Goal: Check status: Check status

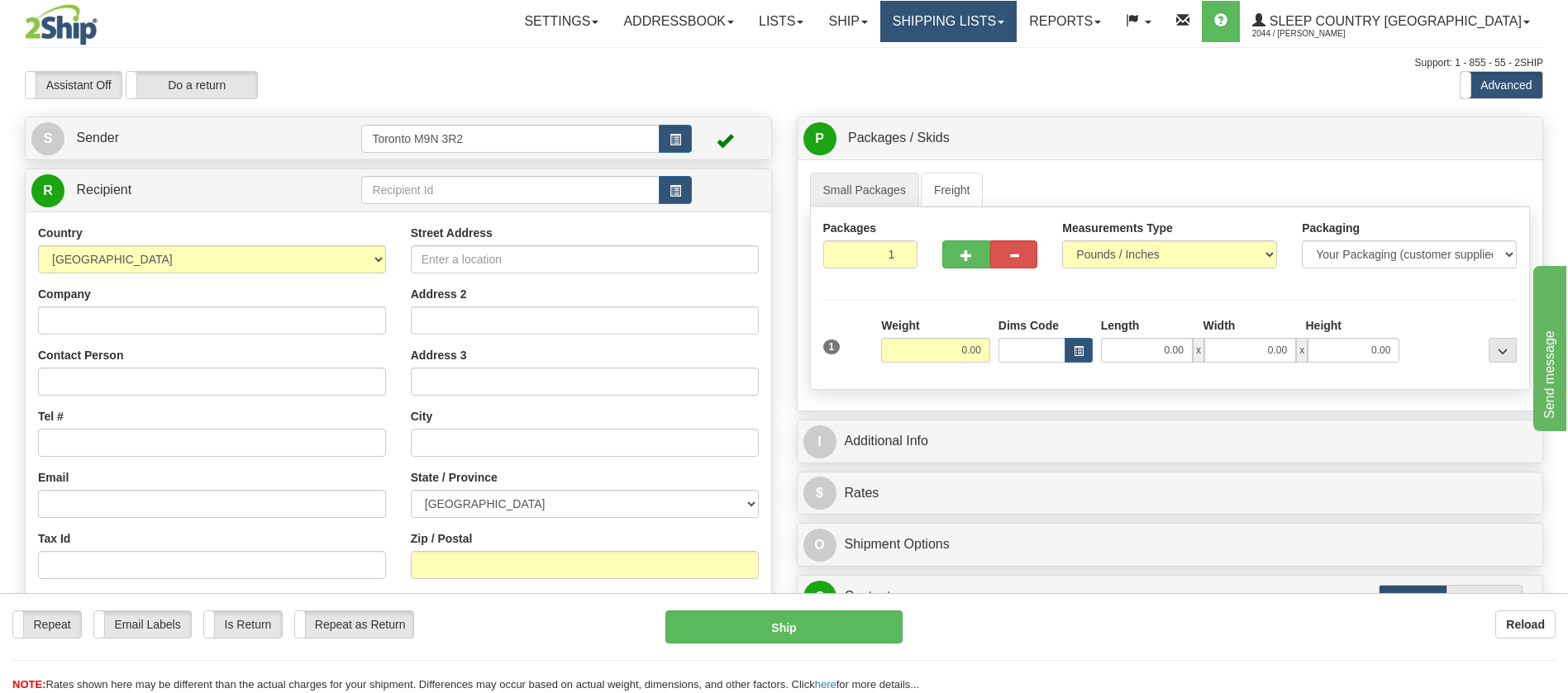
click at [995, 30] on link "Shipping lists" at bounding box center [949, 21] width 137 height 42
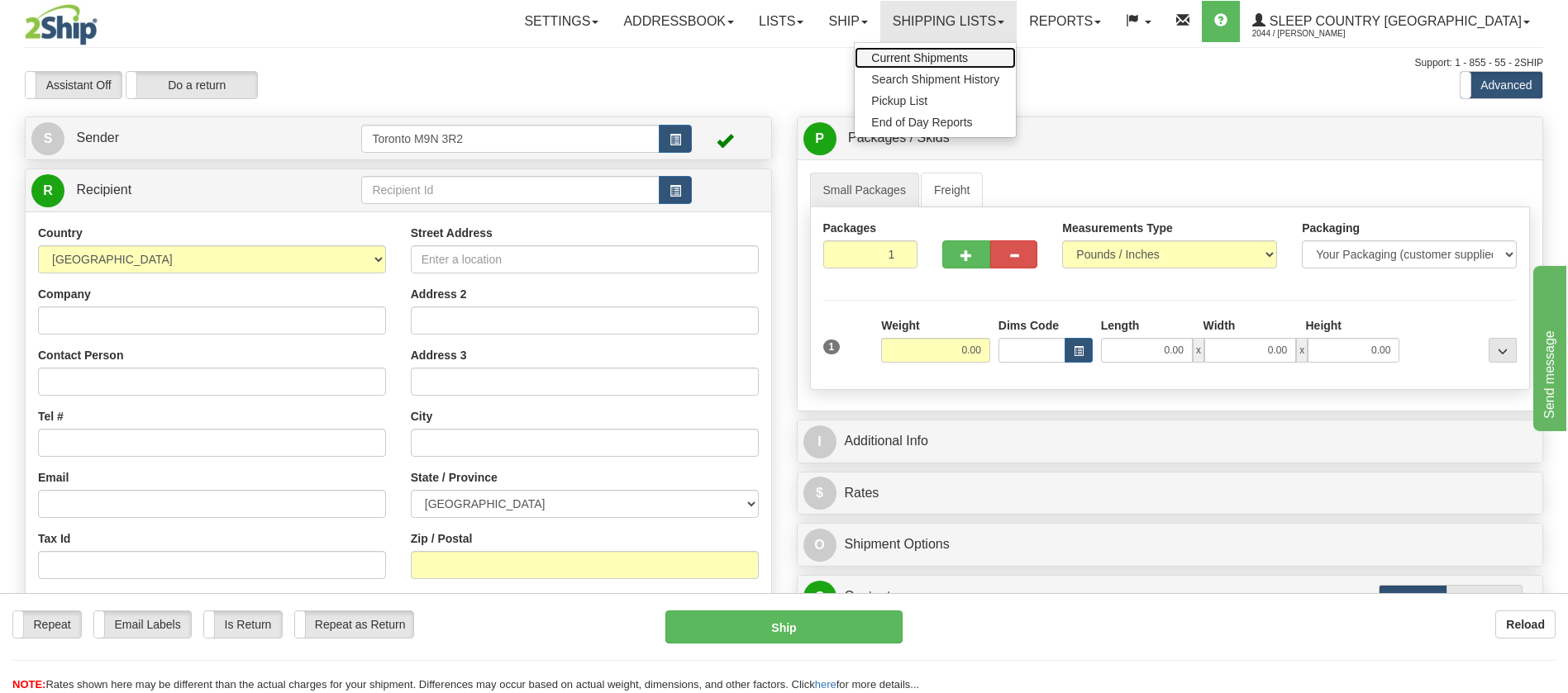
click at [967, 56] on span "Current Shipments" at bounding box center [919, 57] width 97 height 13
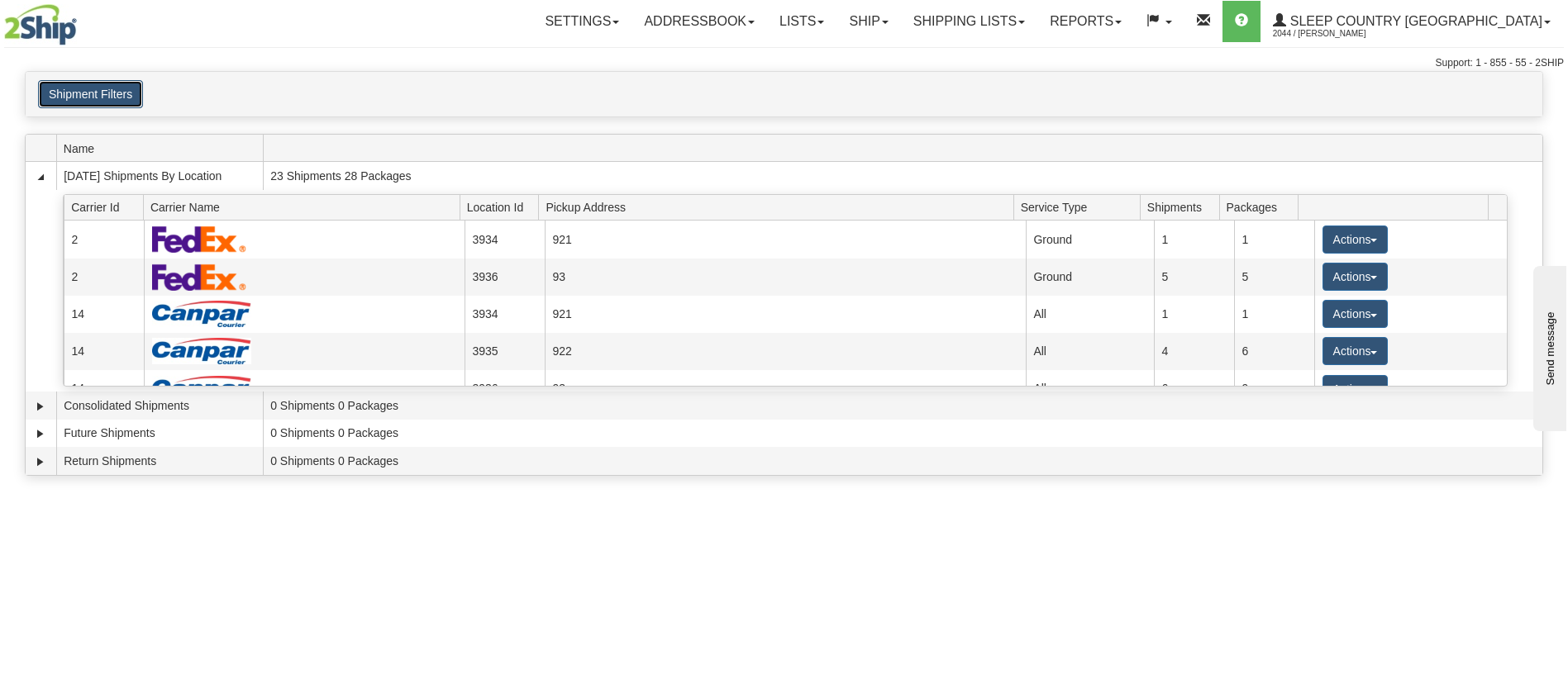
click at [76, 88] on button "Shipment Filters" at bounding box center [91, 94] width 105 height 28
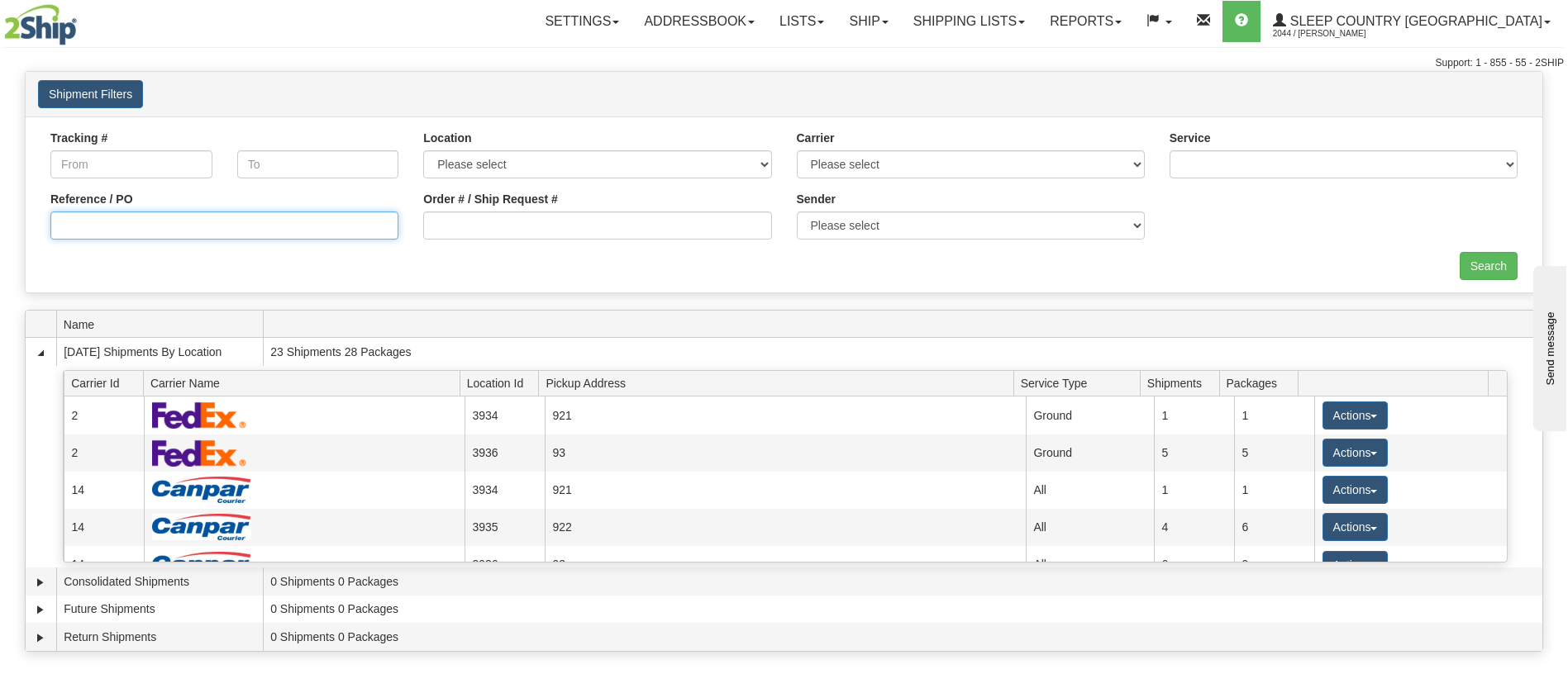
click at [96, 224] on input "Reference / PO" at bounding box center [225, 225] width 348 height 28
paste input "9002I054901"
type input "9002I054901"
click at [1489, 270] on input "Search" at bounding box center [1489, 266] width 58 height 28
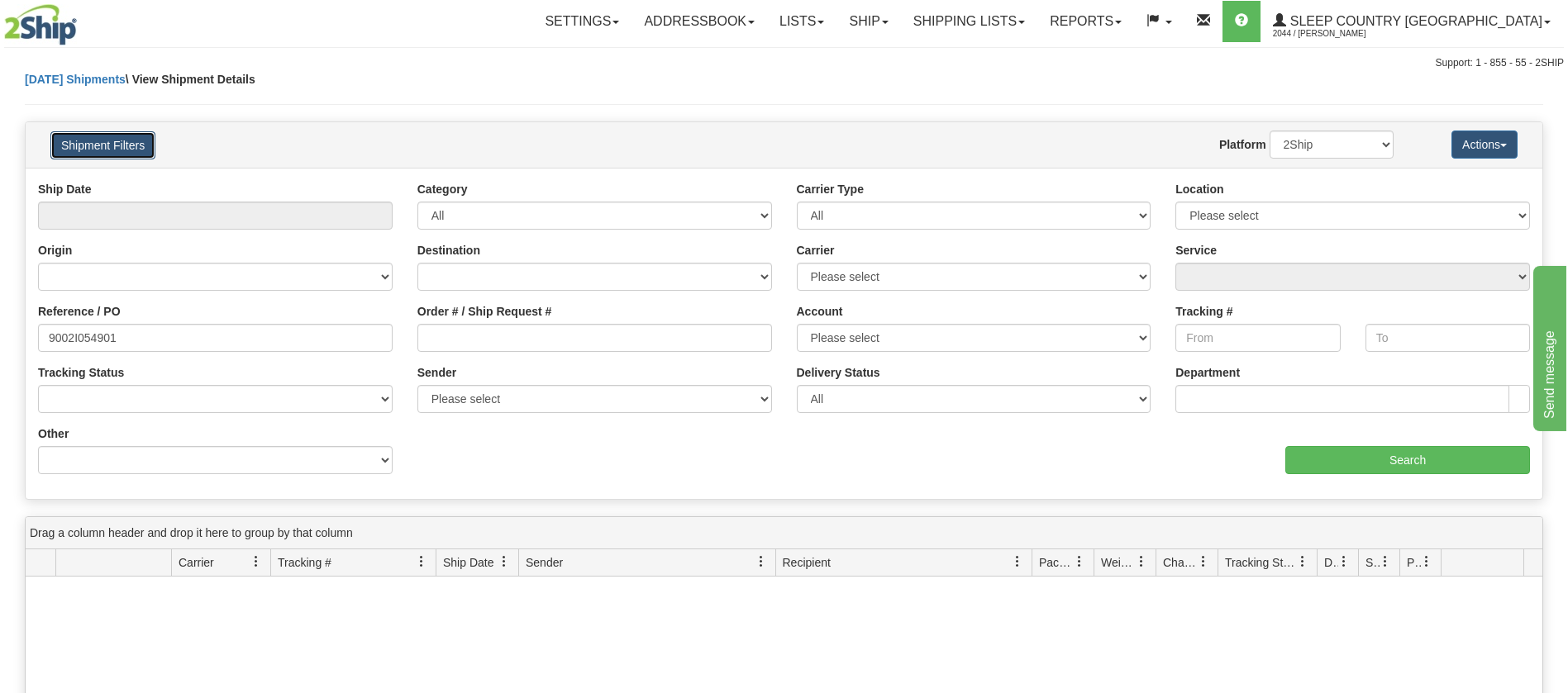
click at [111, 149] on button "Shipment Filters" at bounding box center [103, 145] width 105 height 28
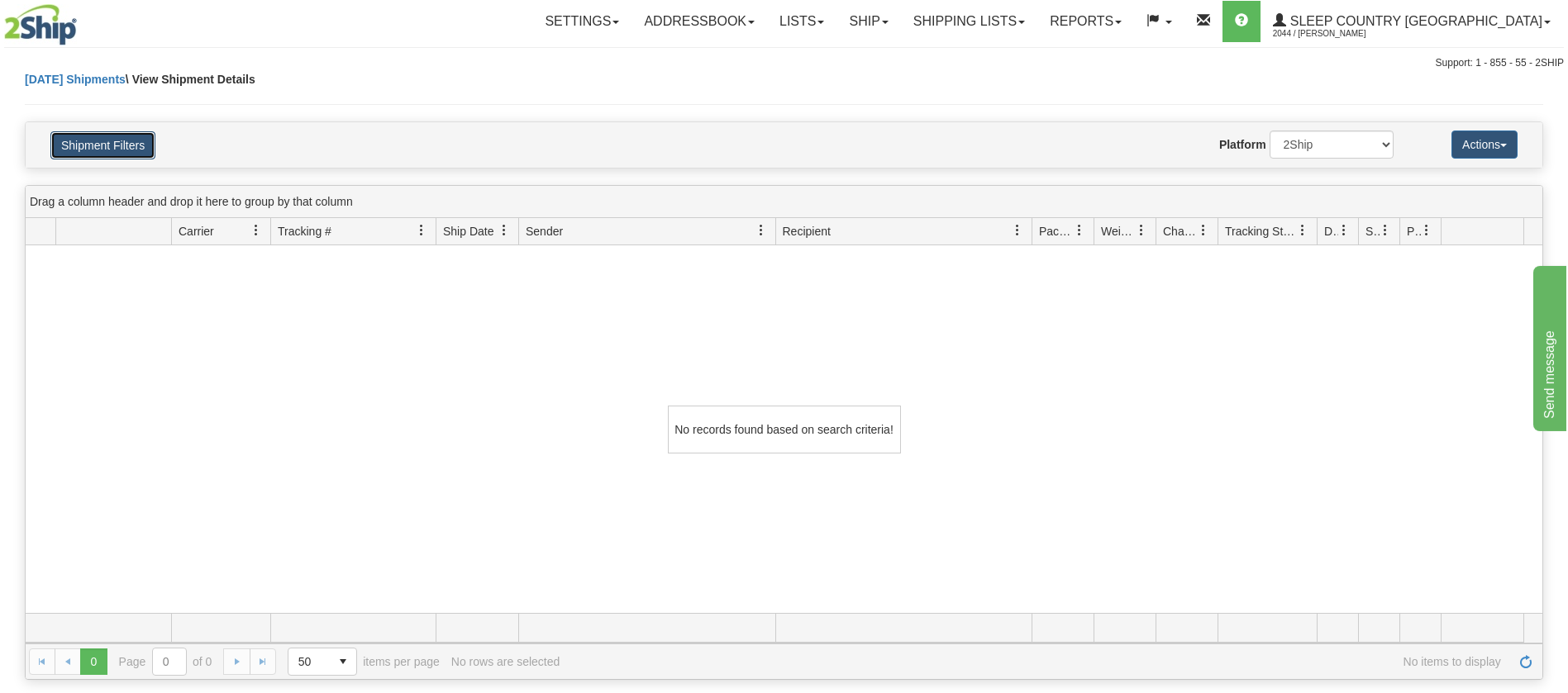
click at [131, 155] on button "Shipment Filters" at bounding box center [103, 145] width 105 height 28
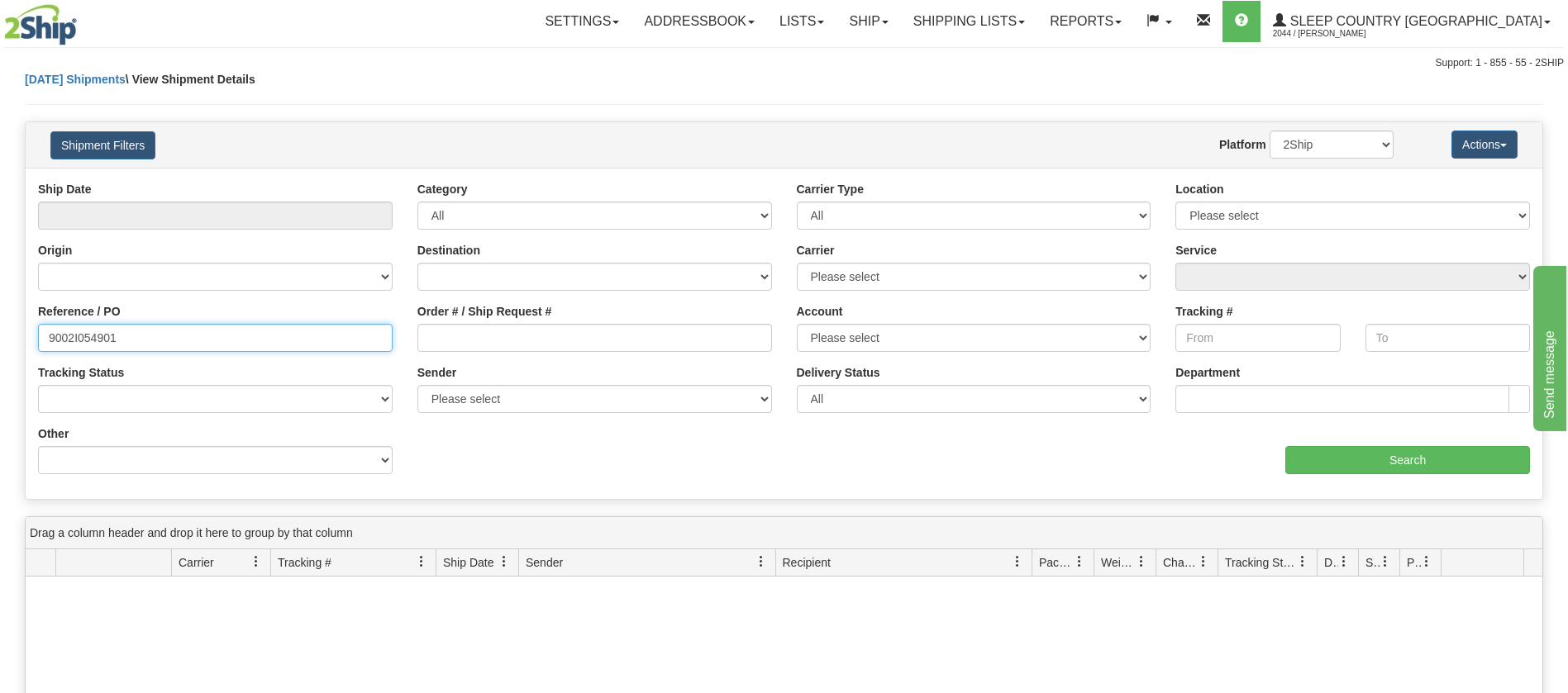
drag, startPoint x: 145, startPoint y: 342, endPoint x: 0, endPoint y: 336, distance: 145.1
click at [0, 337] on div "Please wait... × Confirm Delete Delete Cancel × Confirm Delete Yes No Cancel × …" at bounding box center [784, 541] width 1568 height 941
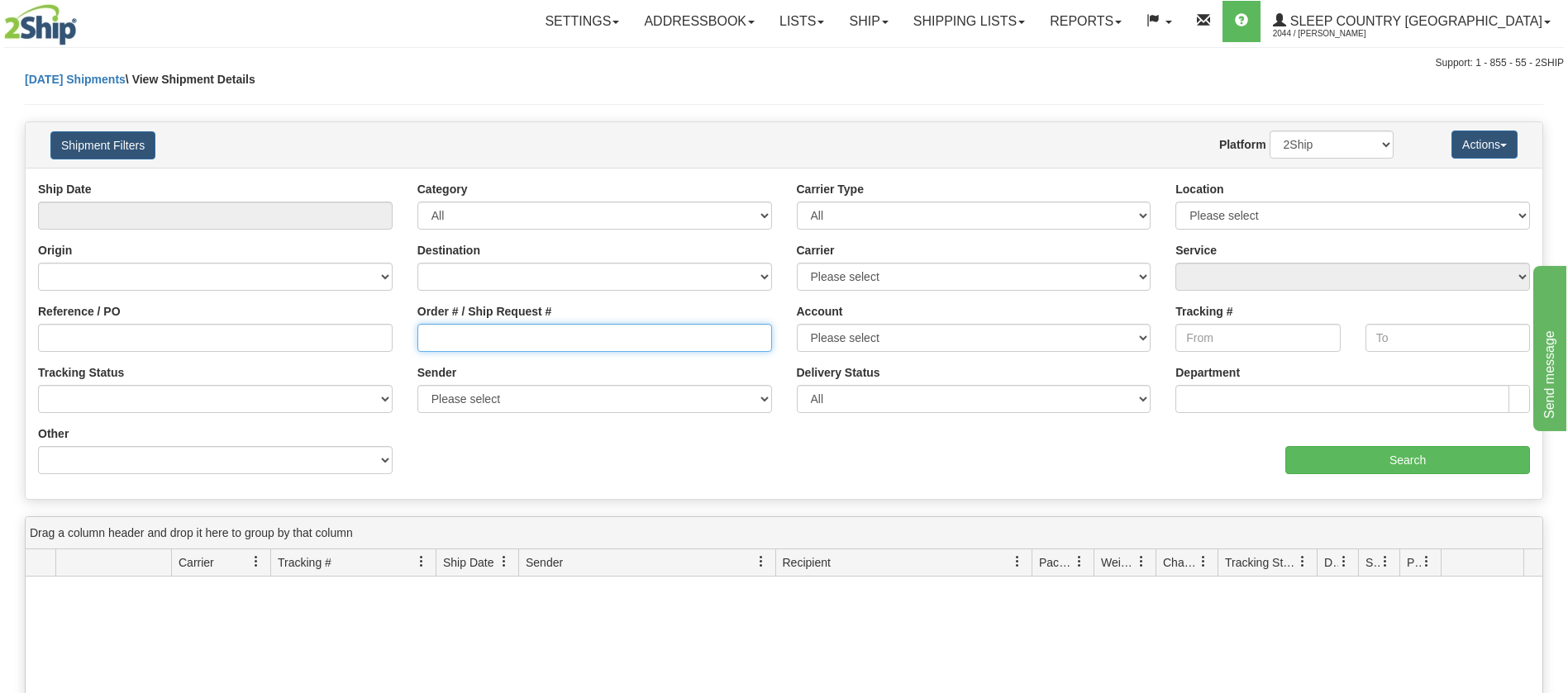
click at [446, 333] on input "Order # / Ship Request #" at bounding box center [595, 338] width 355 height 28
paste input "9002I054901"
type input "9002I054901"
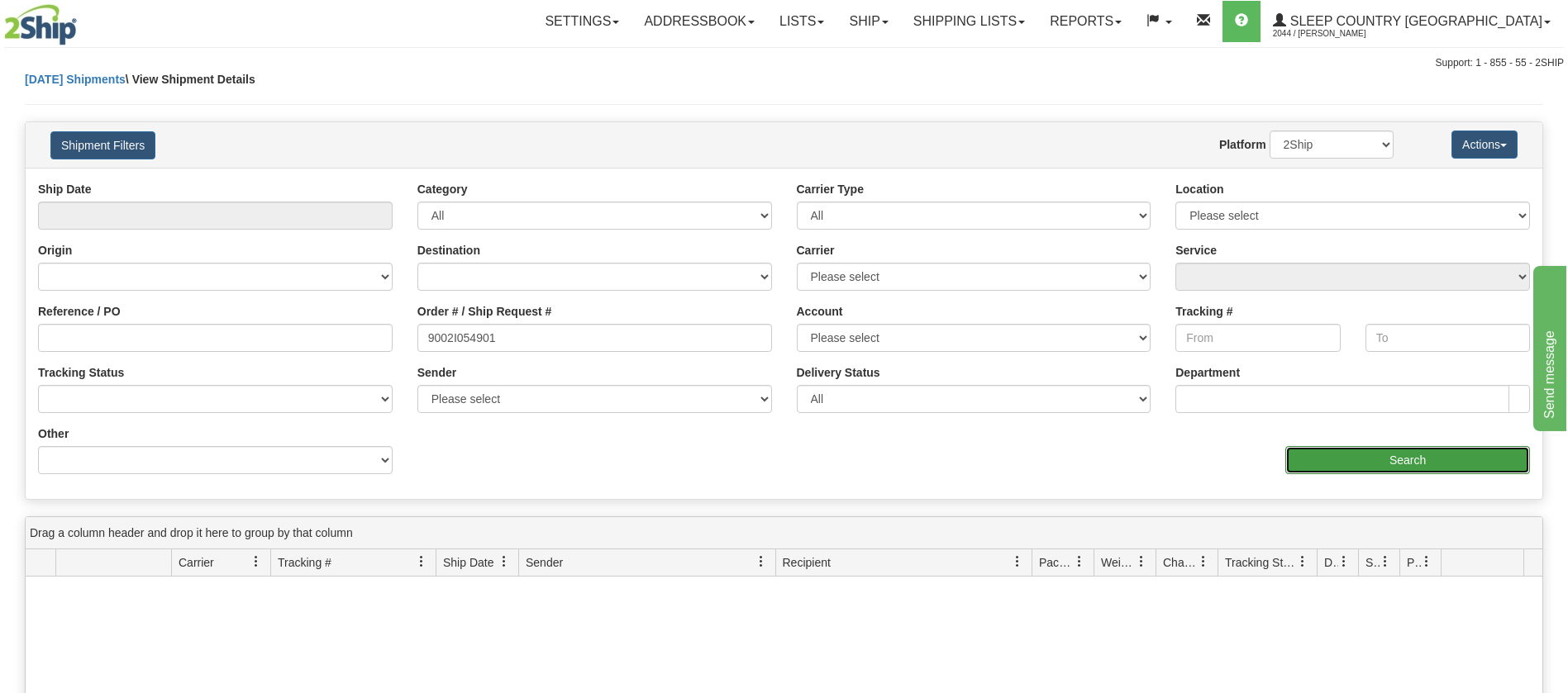
click at [1426, 453] on input "Search" at bounding box center [1407, 460] width 245 height 28
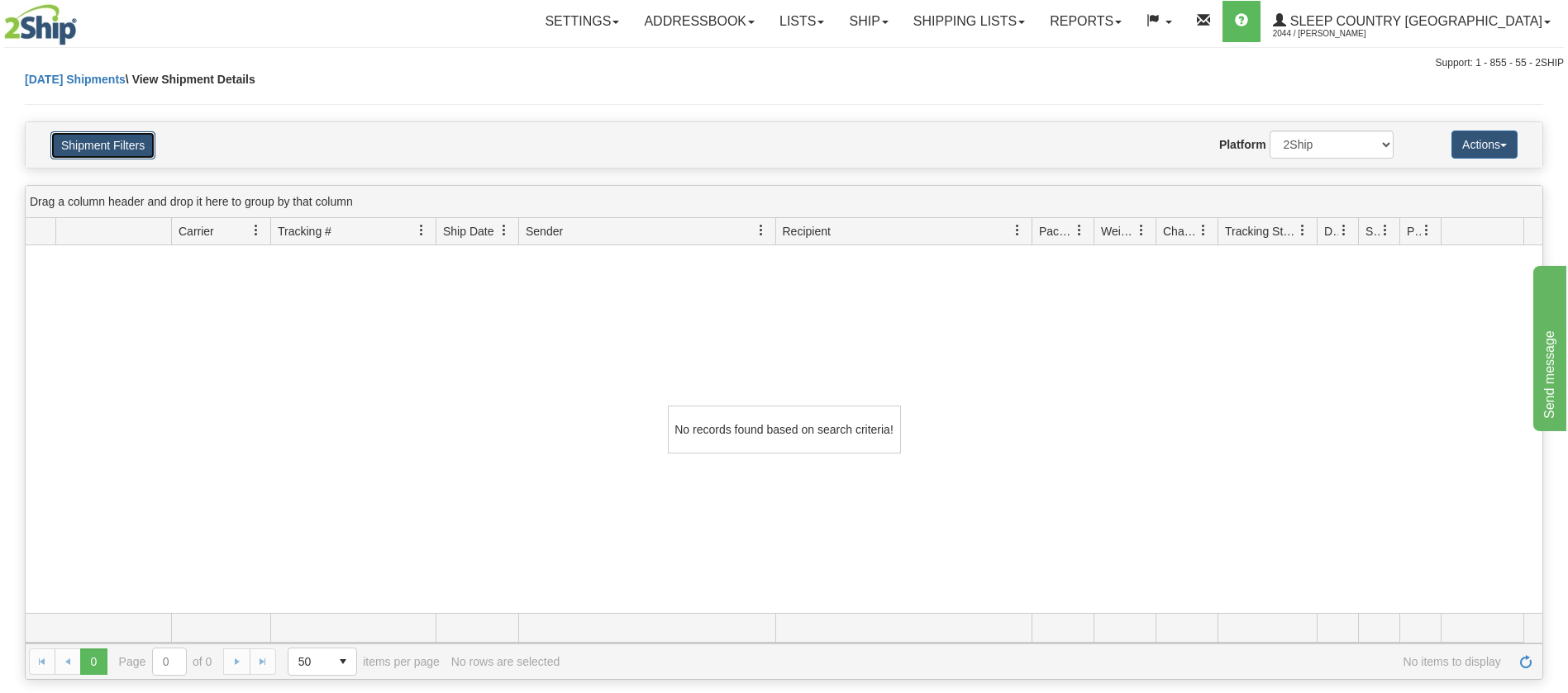
click at [84, 152] on button "Shipment Filters" at bounding box center [103, 145] width 105 height 28
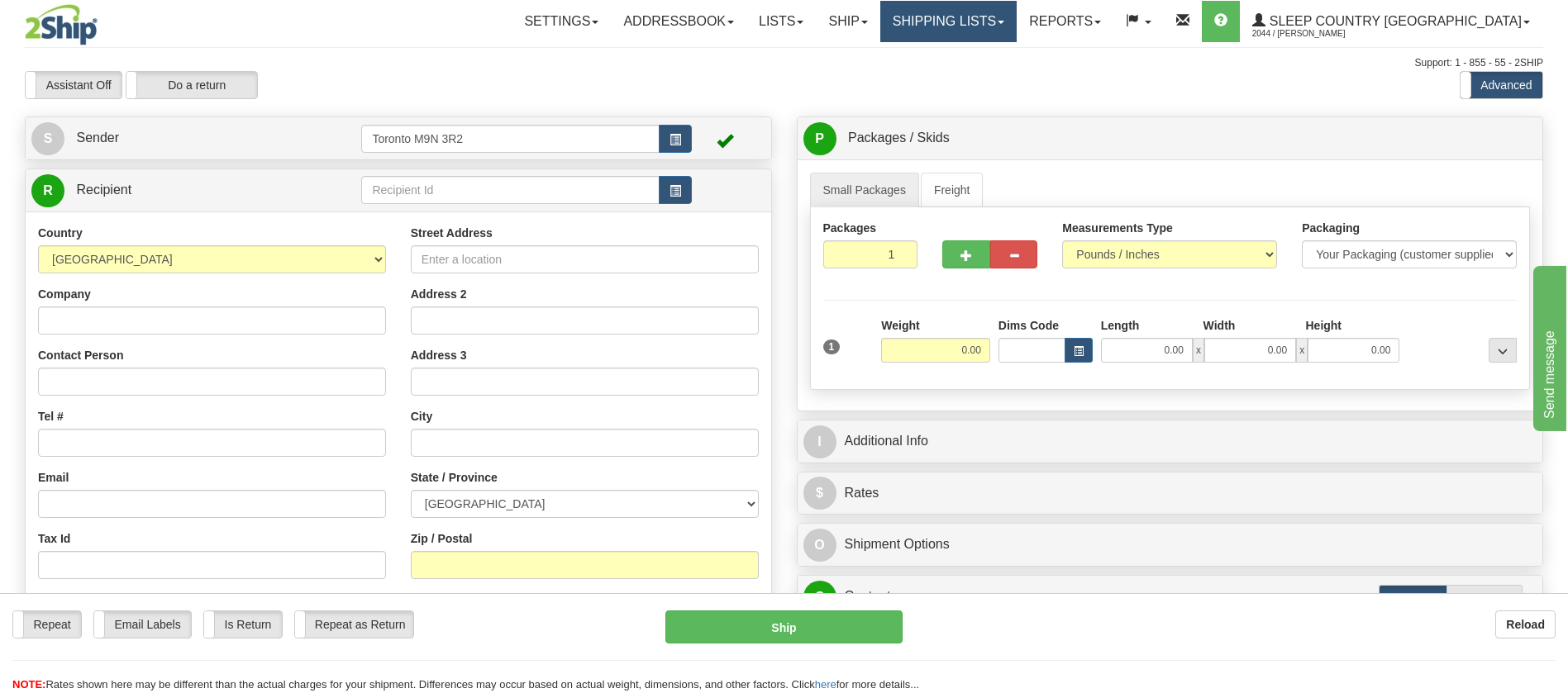
click at [977, 24] on link "Shipping lists" at bounding box center [949, 21] width 137 height 42
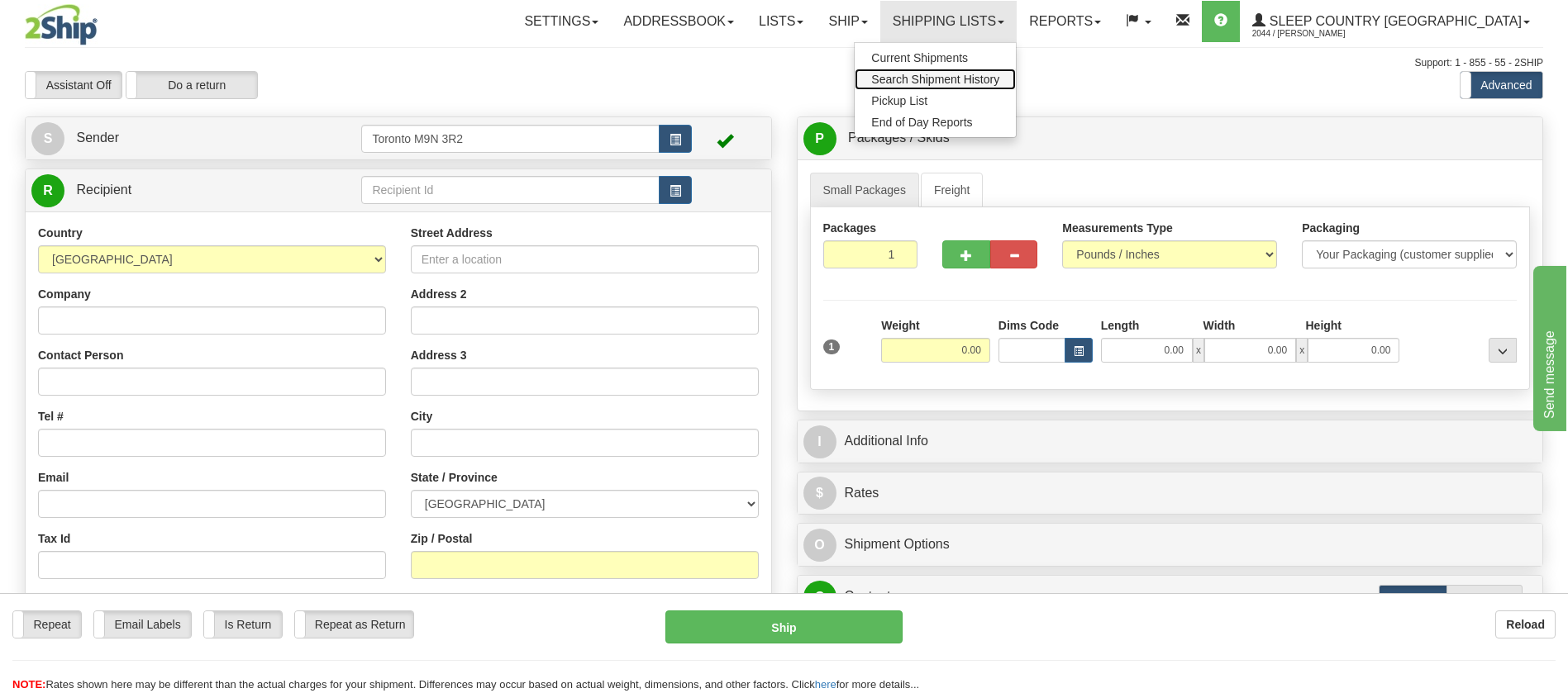
click at [999, 73] on span "Search Shipment History" at bounding box center [935, 79] width 128 height 13
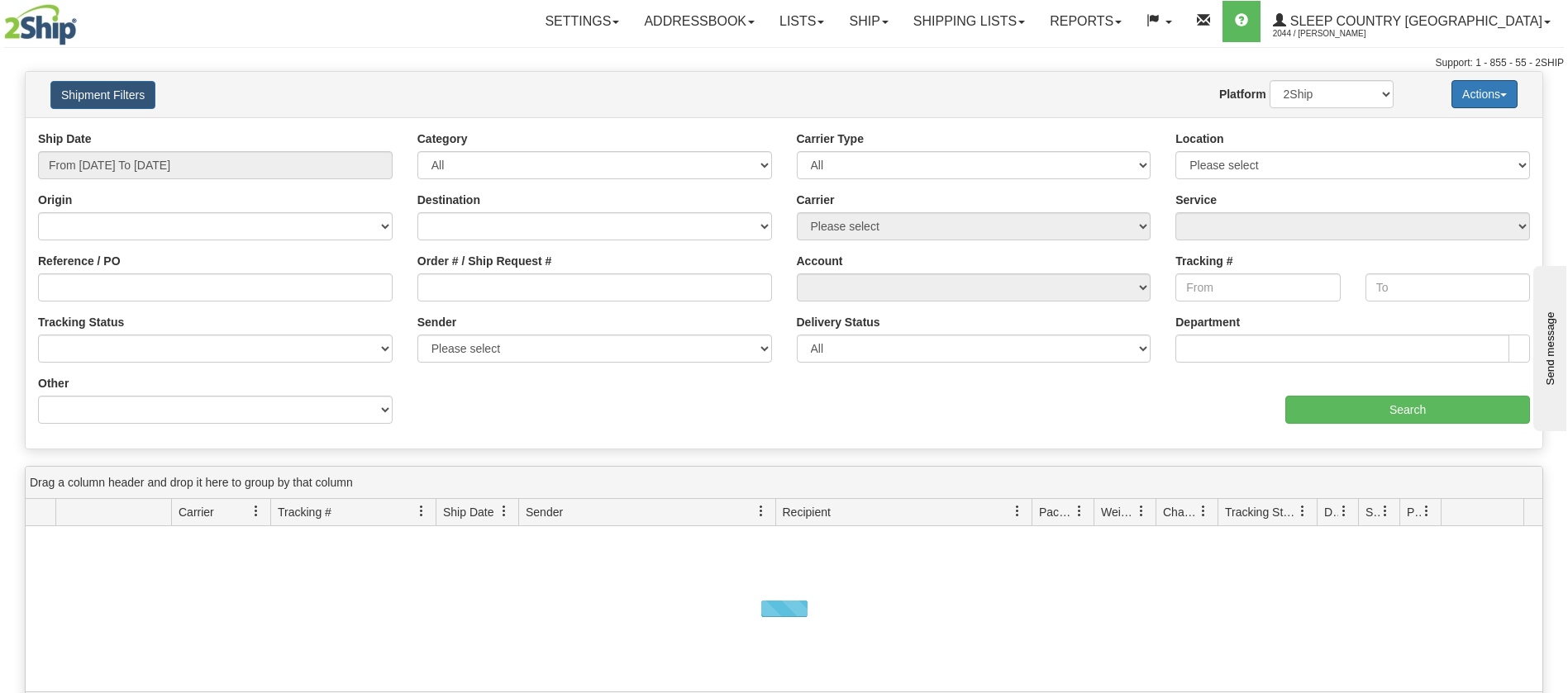
click at [1501, 90] on button "Actions" at bounding box center [1485, 94] width 67 height 28
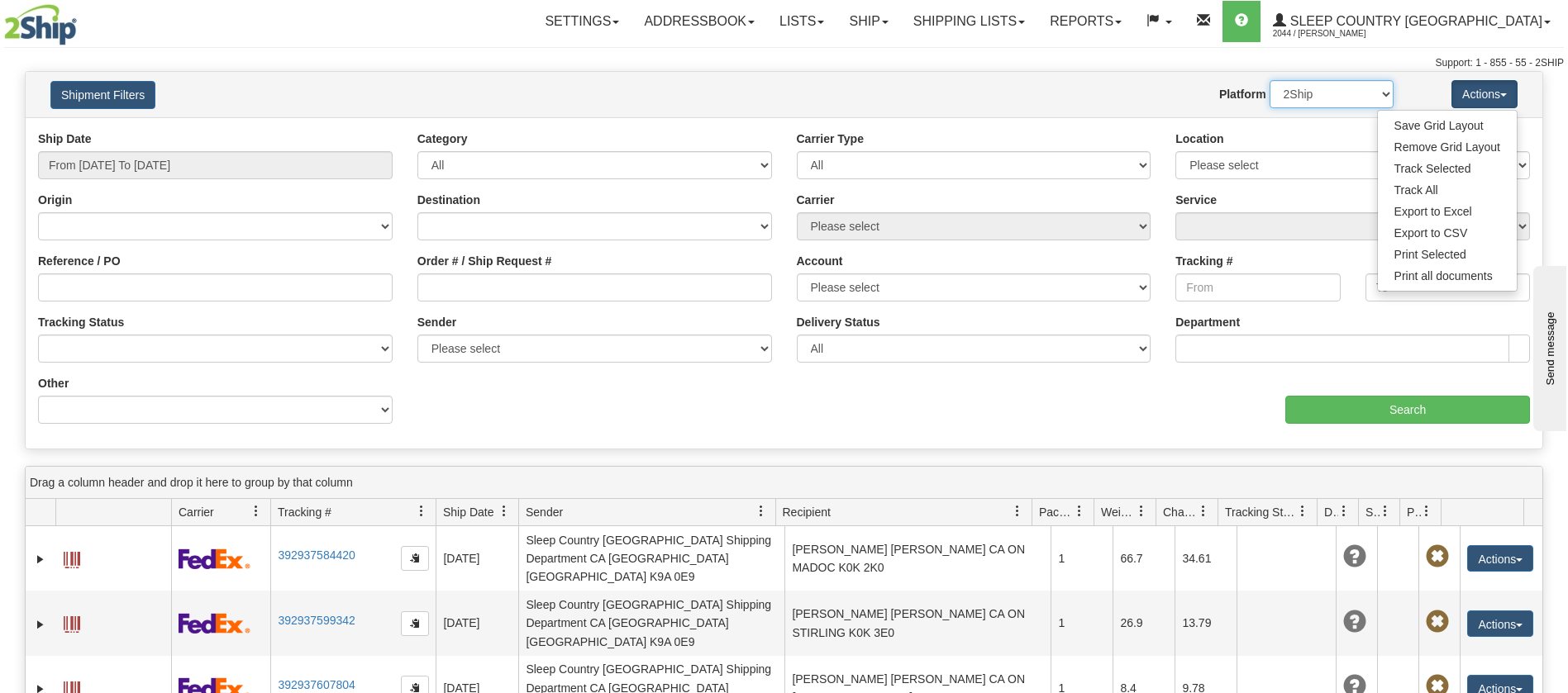
drag, startPoint x: 1319, startPoint y: 92, endPoint x: 1319, endPoint y: 105, distance: 13.0
click at [1319, 92] on select "2Ship Imported" at bounding box center [1331, 94] width 124 height 28
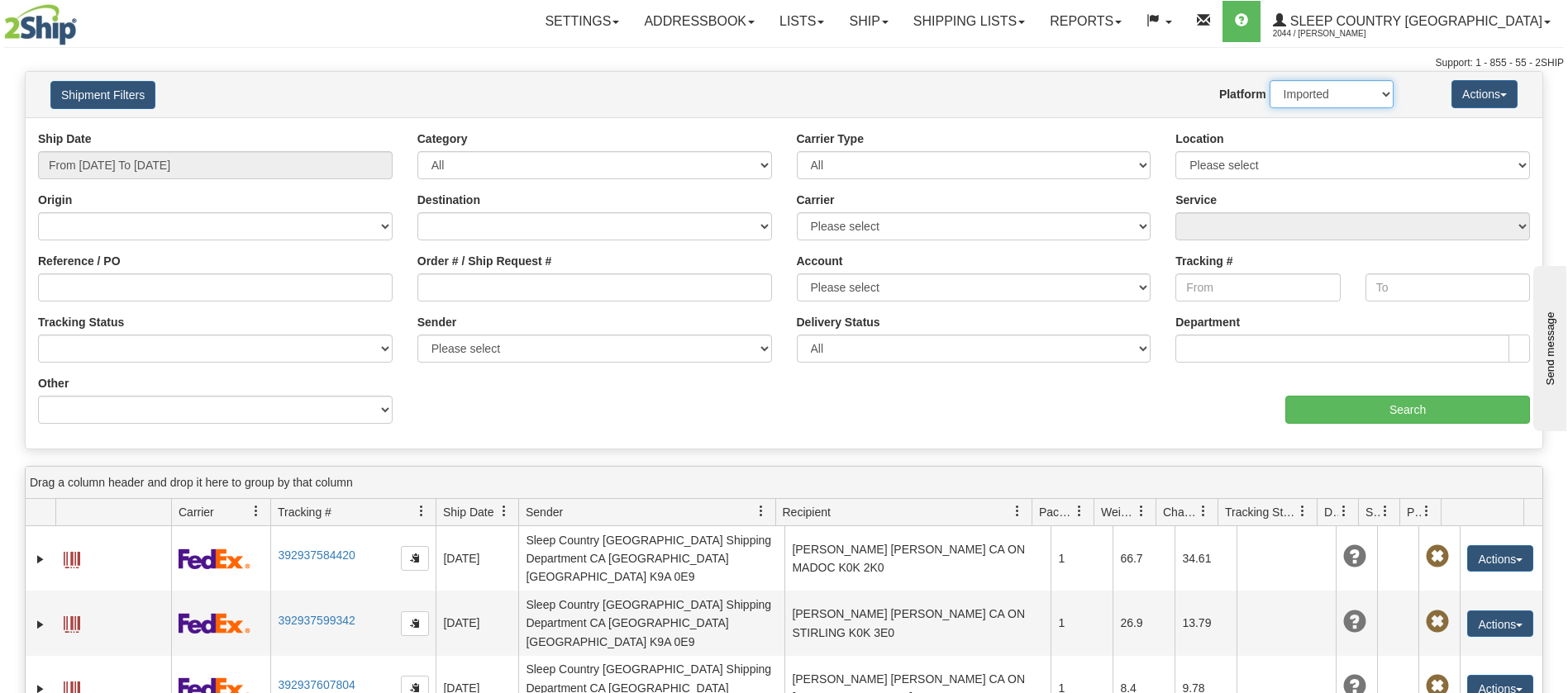
click at [1270, 80] on select "2Ship Imported" at bounding box center [1331, 94] width 124 height 28
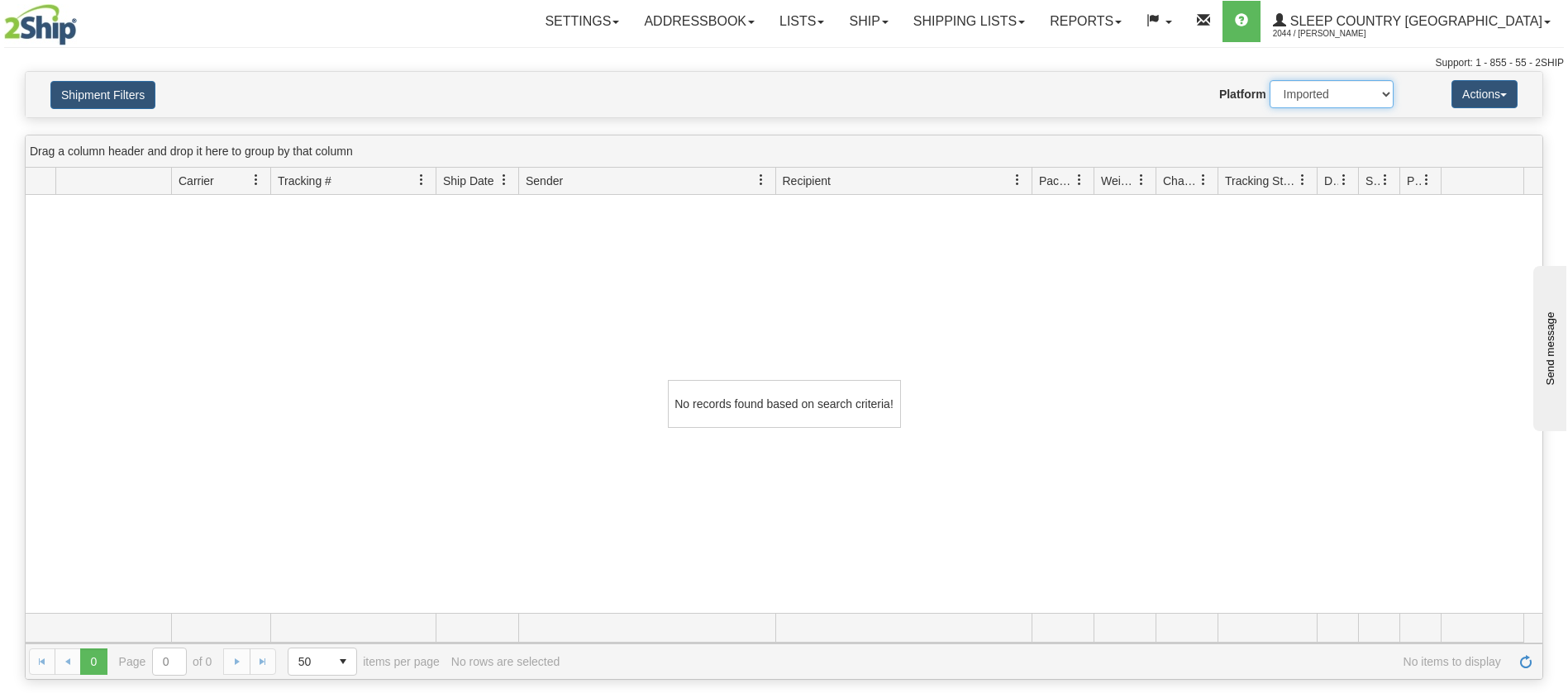
click at [1367, 91] on select "2Ship Imported" at bounding box center [1331, 94] width 124 height 28
select select "0"
click at [1270, 80] on select "2Ship Imported" at bounding box center [1331, 94] width 124 height 28
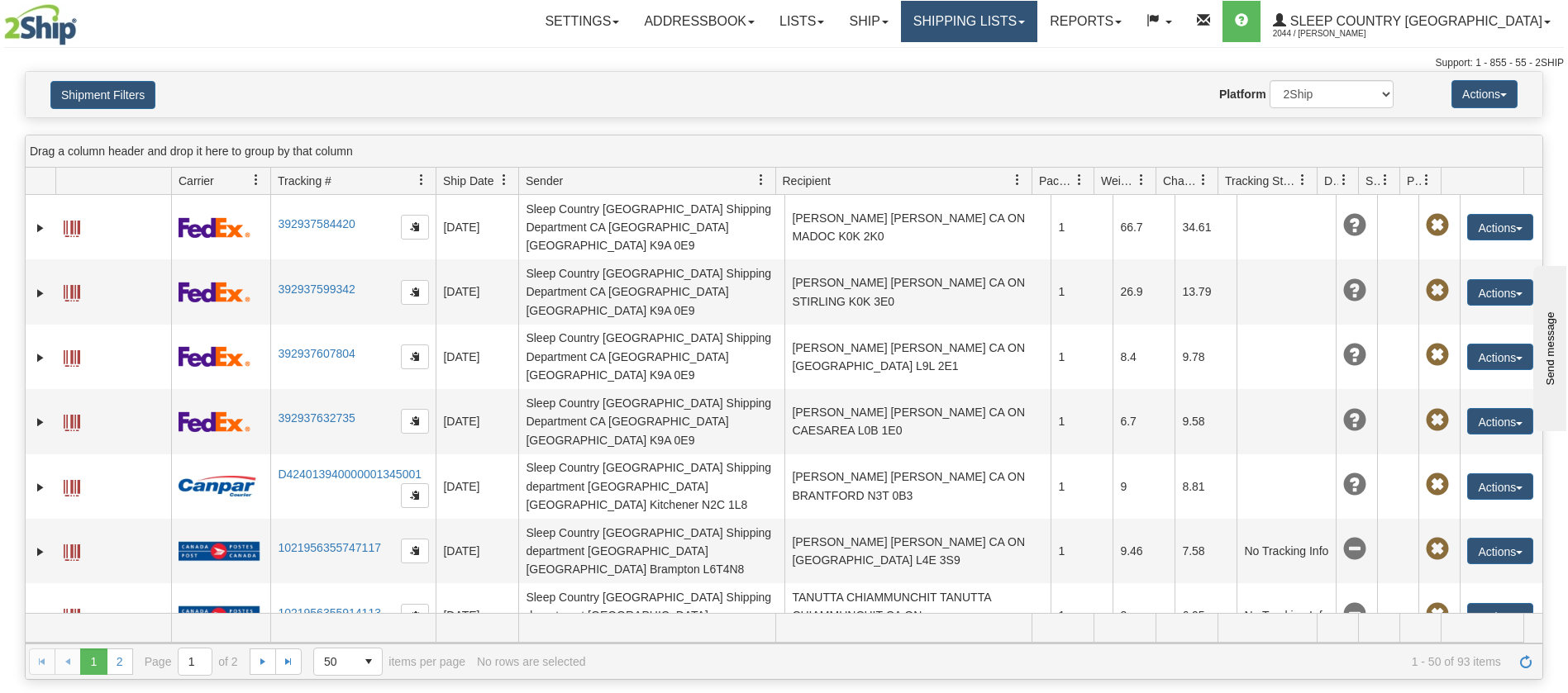
click at [1035, 18] on link "Shipping lists" at bounding box center [969, 21] width 137 height 42
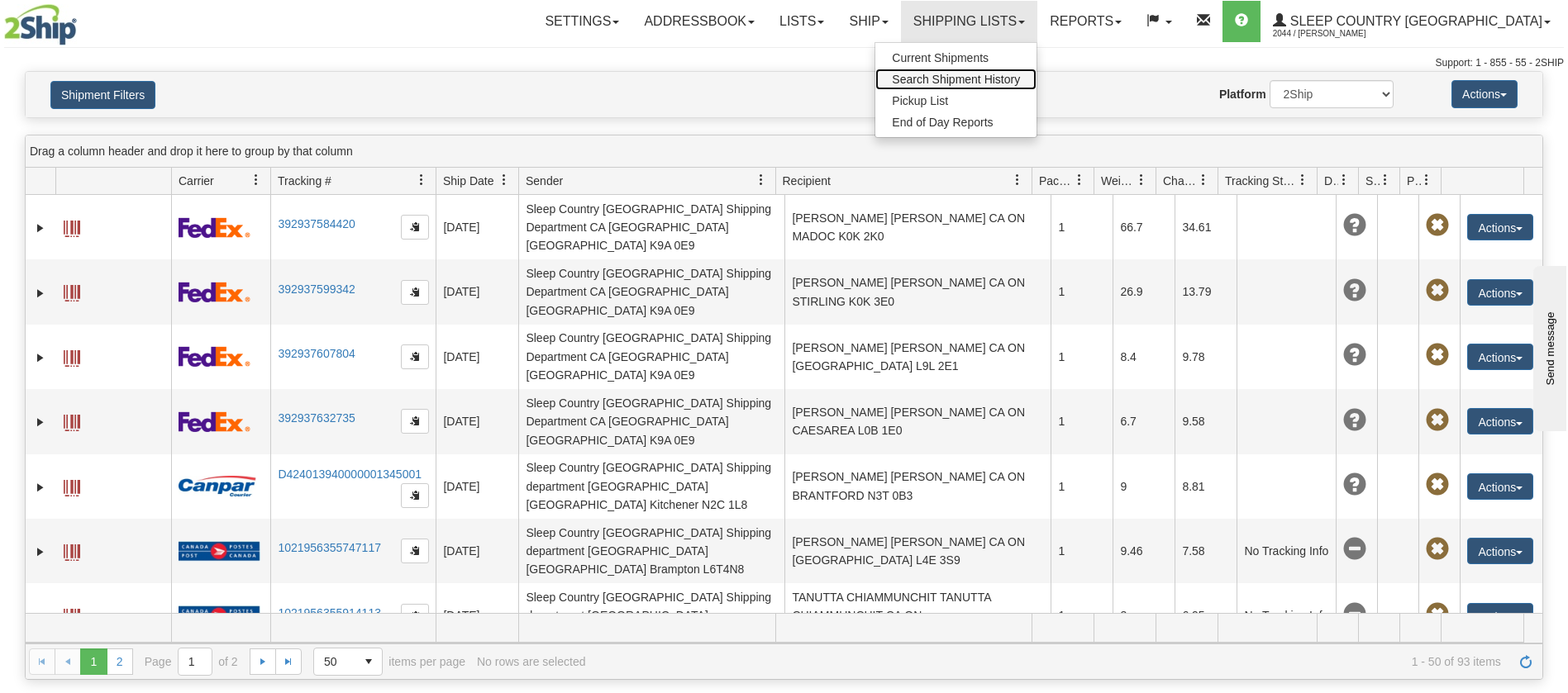
click at [1020, 74] on span "Search Shipment History" at bounding box center [955, 79] width 128 height 13
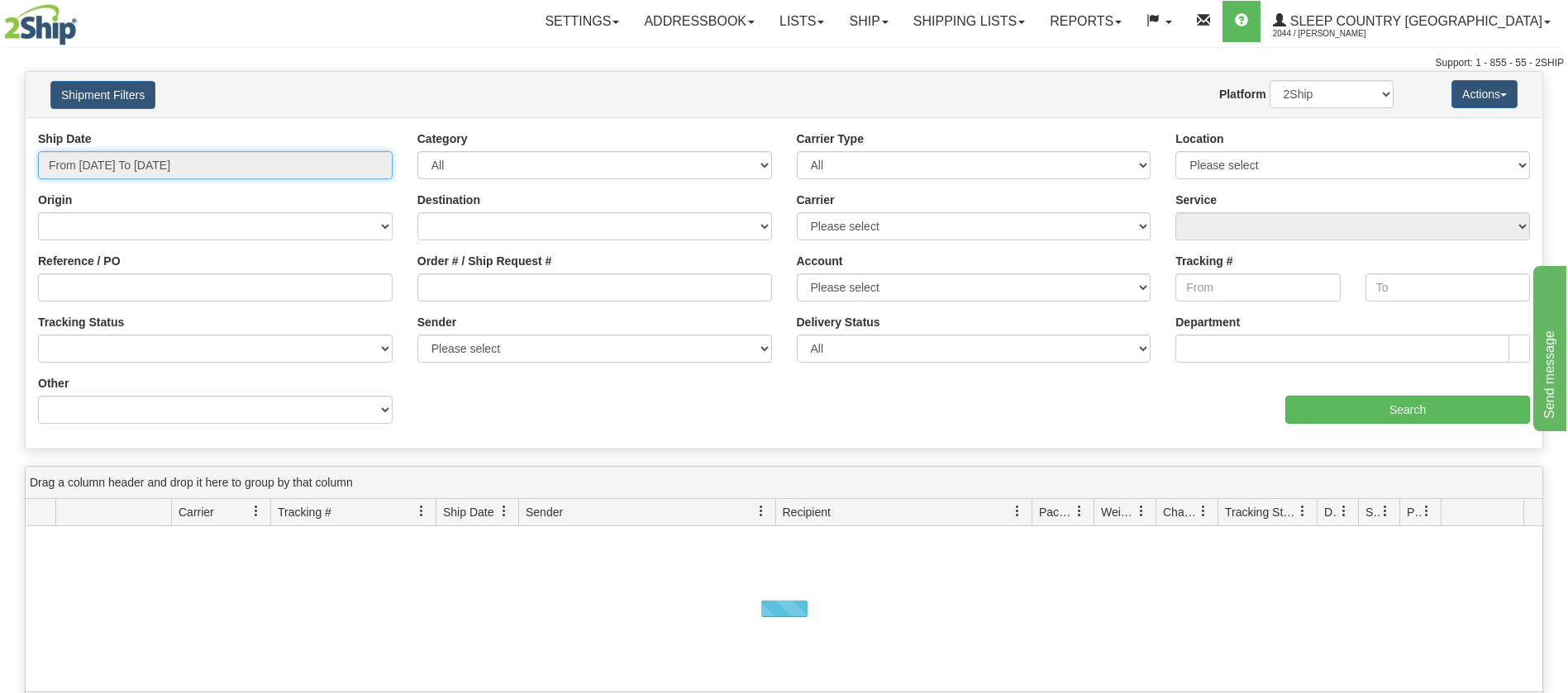
click at [224, 167] on input "From [DATE] To [DATE]" at bounding box center [215, 165] width 355 height 28
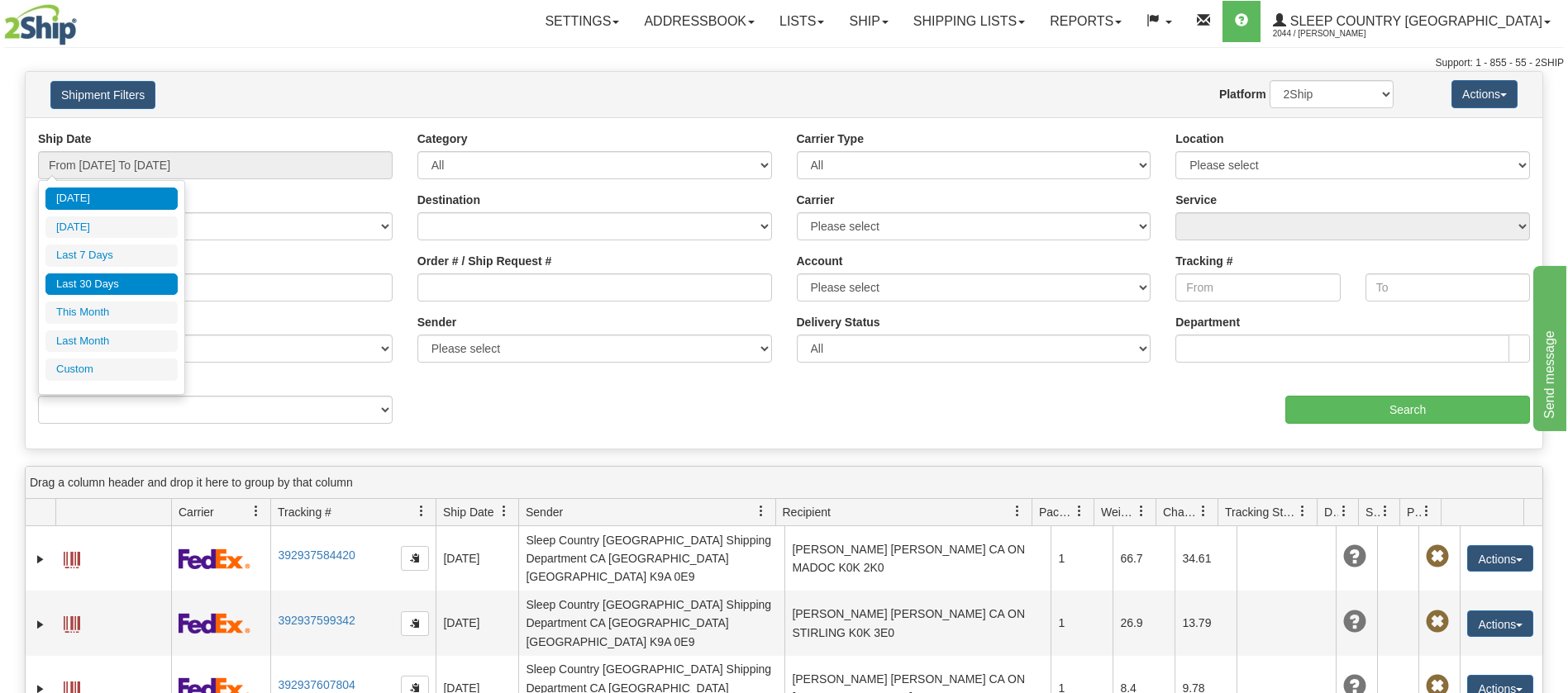
click at [139, 285] on li "Last 30 Days" at bounding box center [111, 285] width 132 height 22
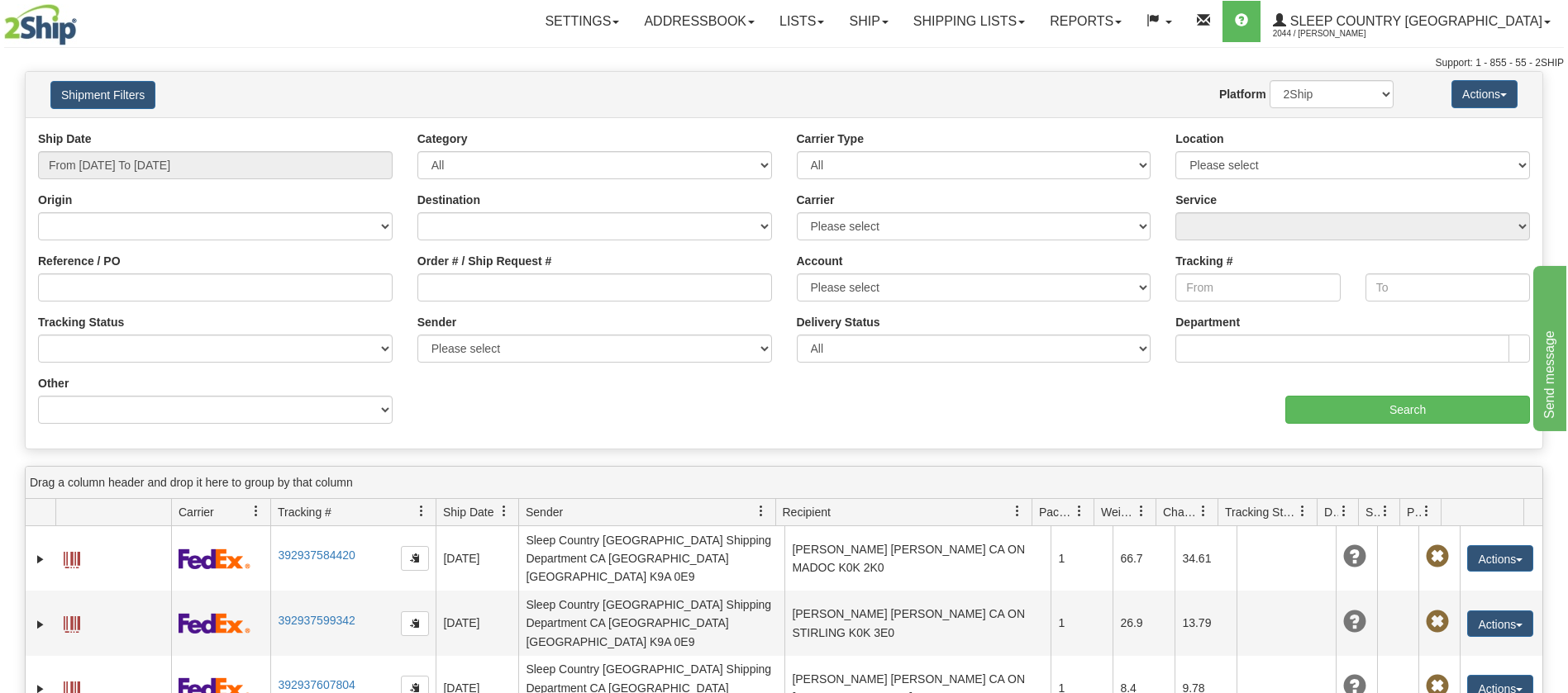
type input "From [DATE] To [DATE]"
click at [1319, 100] on select "2Ship Imported" at bounding box center [1331, 94] width 124 height 28
select select "1"
click at [1270, 80] on select "2Ship Imported" at bounding box center [1331, 94] width 124 height 28
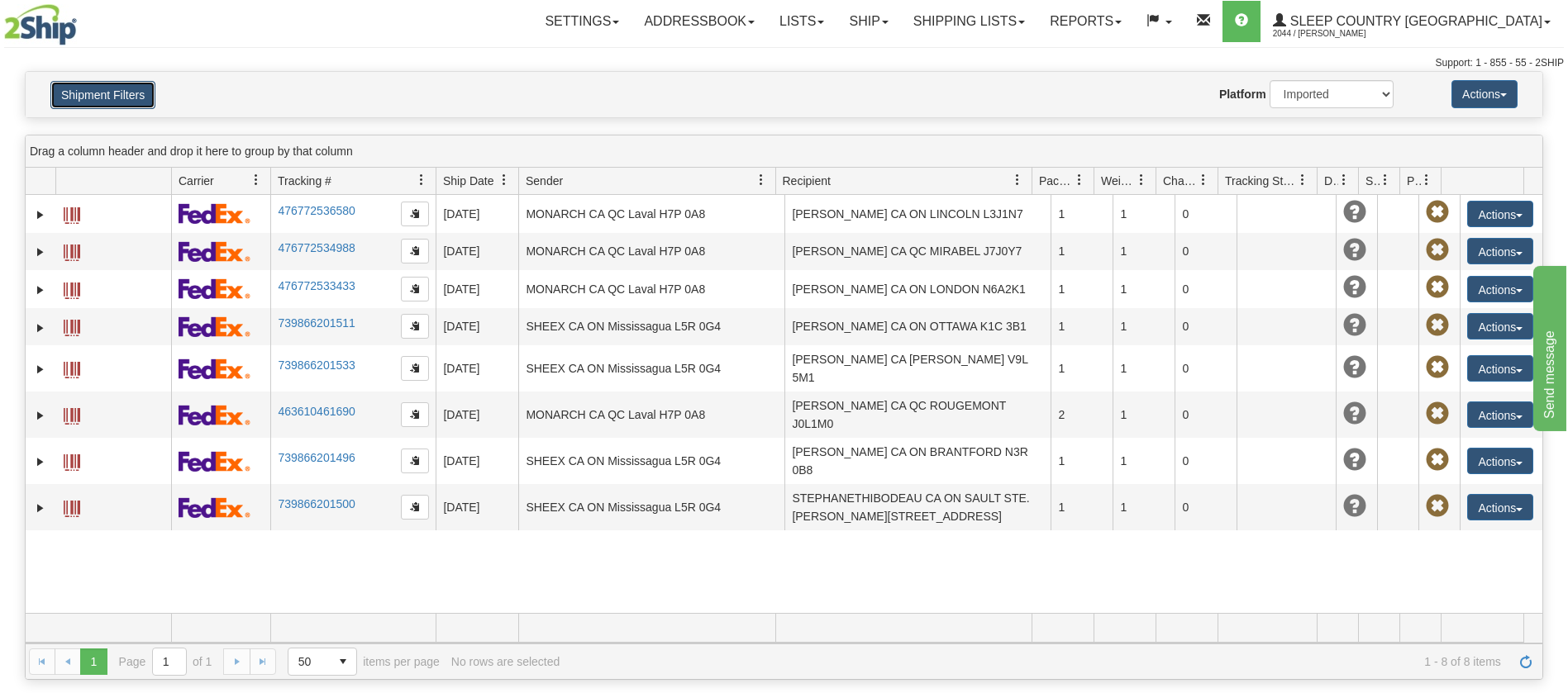
click at [105, 92] on button "Shipment Filters" at bounding box center [103, 95] width 105 height 28
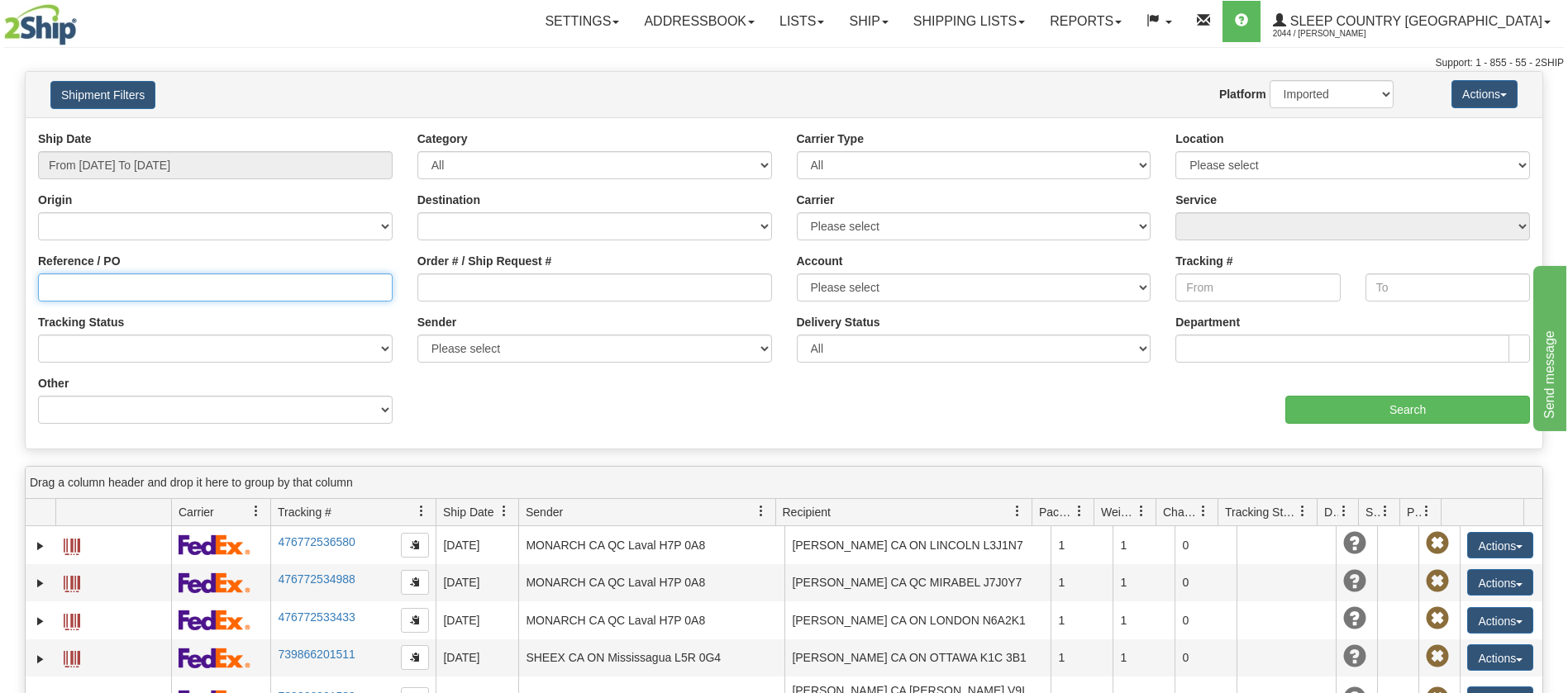
click at [251, 278] on input "Reference / PO" at bounding box center [215, 287] width 355 height 28
paste input "9002I054901"
type input "9002I054901"
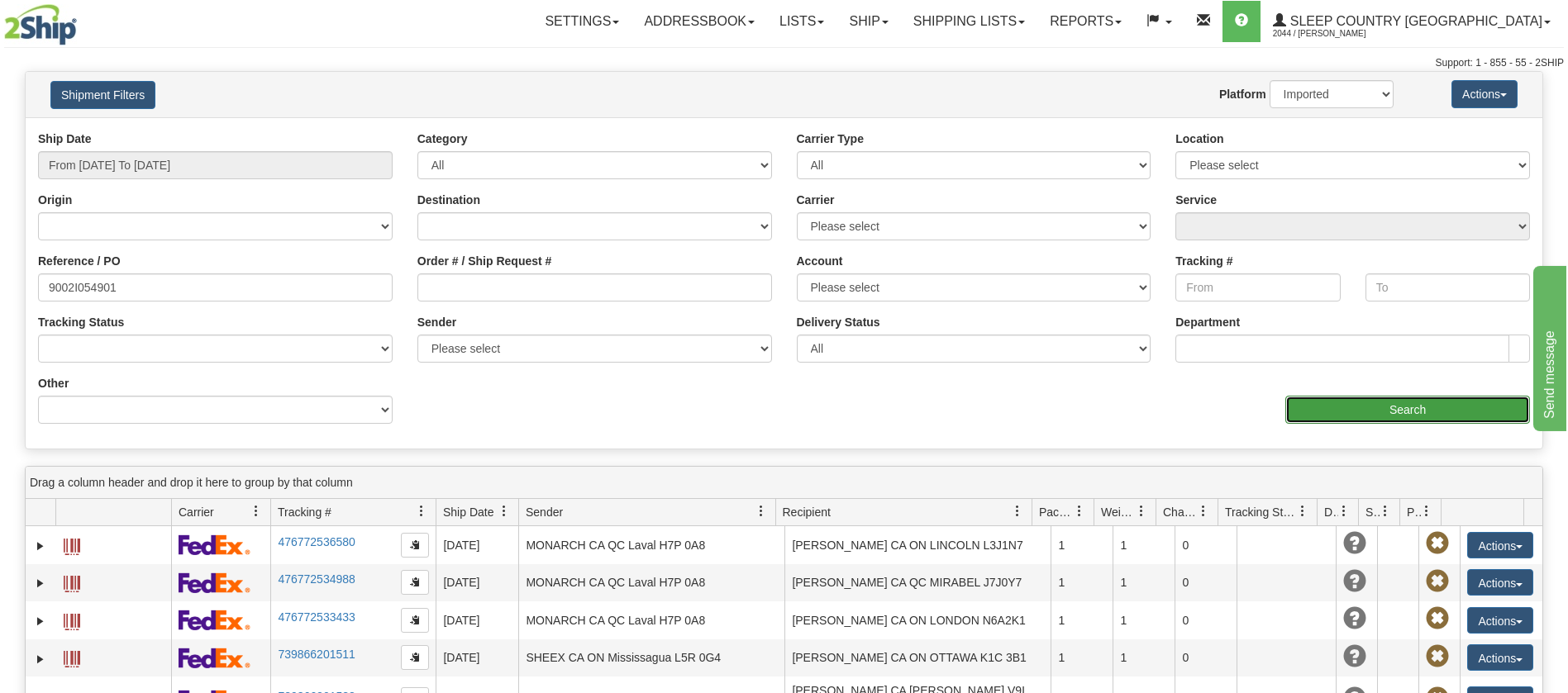
click at [1346, 417] on input "Search" at bounding box center [1407, 409] width 245 height 28
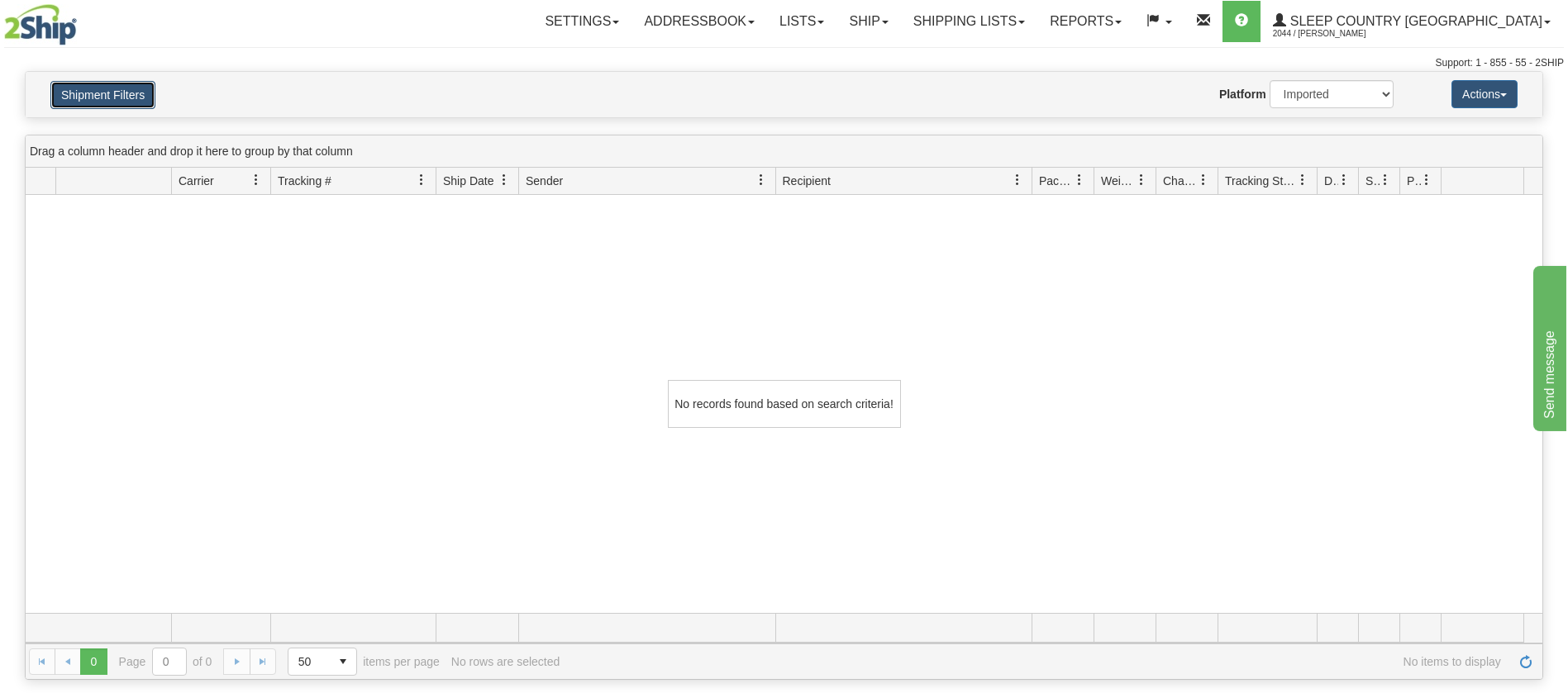
click at [121, 84] on button "Shipment Filters" at bounding box center [103, 95] width 105 height 28
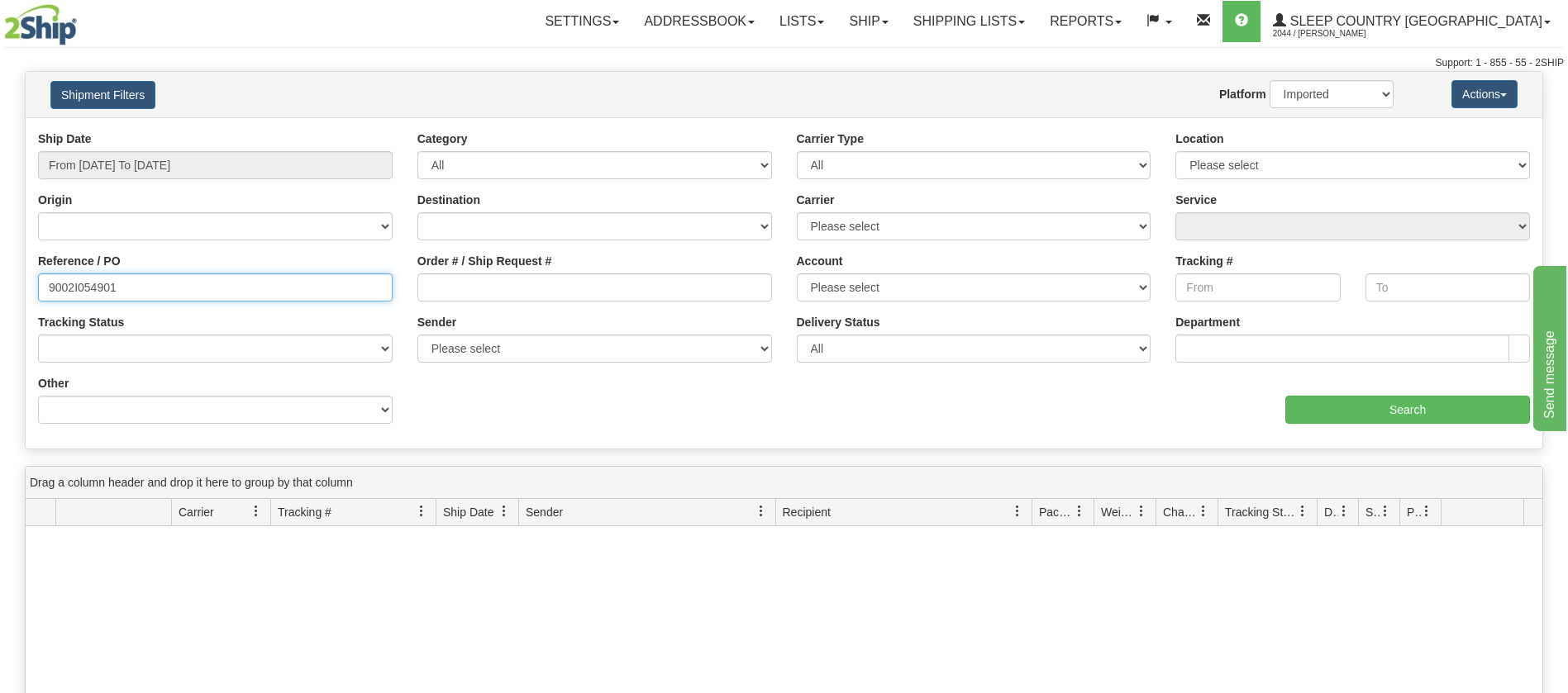
drag, startPoint x: 190, startPoint y: 299, endPoint x: 0, endPoint y: 299, distance: 190.0
click at [0, 299] on div "Please wait... × Confirm Delete Delete Cancel × Confirm Delete Yes No Cancel × …" at bounding box center [784, 541] width 1568 height 941
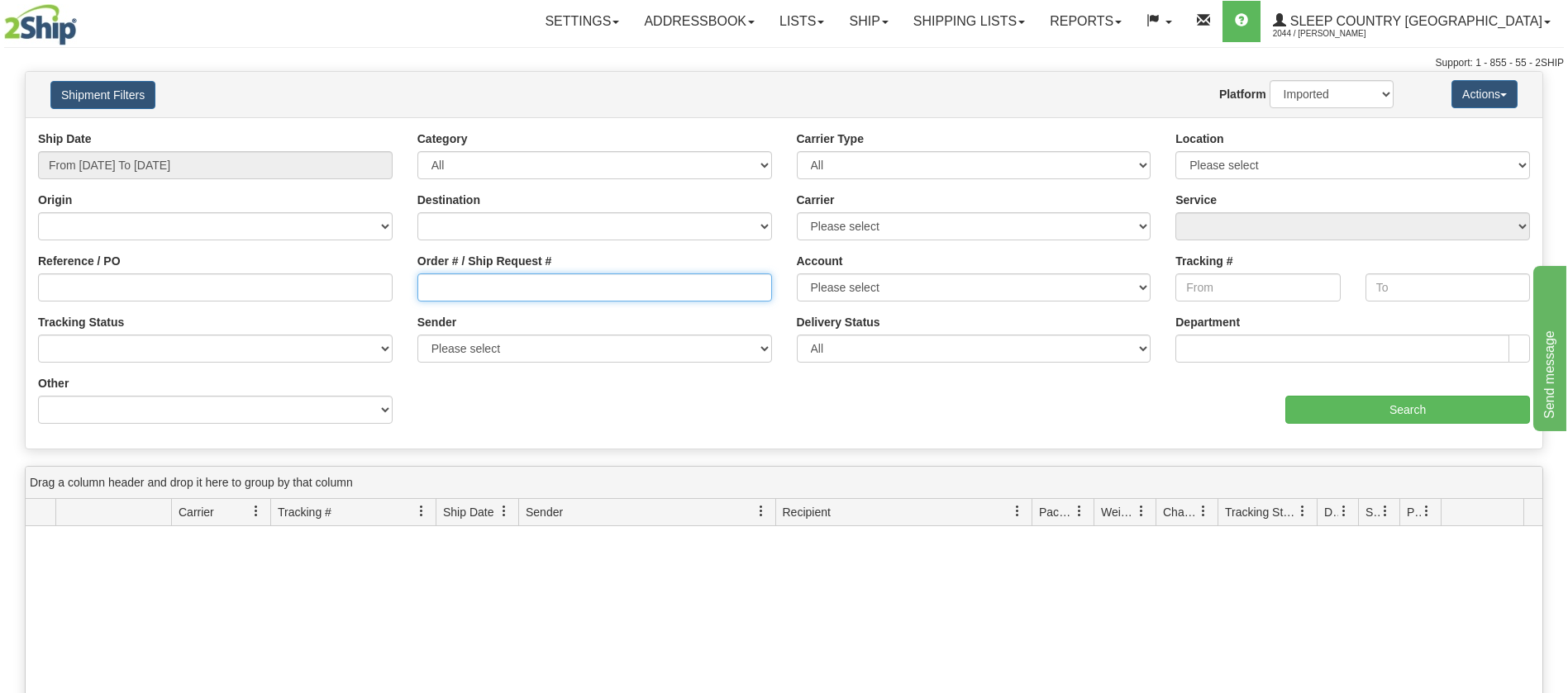
click at [437, 278] on input "Order # / Ship Request #" at bounding box center [595, 287] width 355 height 28
paste input "9002I054901"
type input "9002I054901"
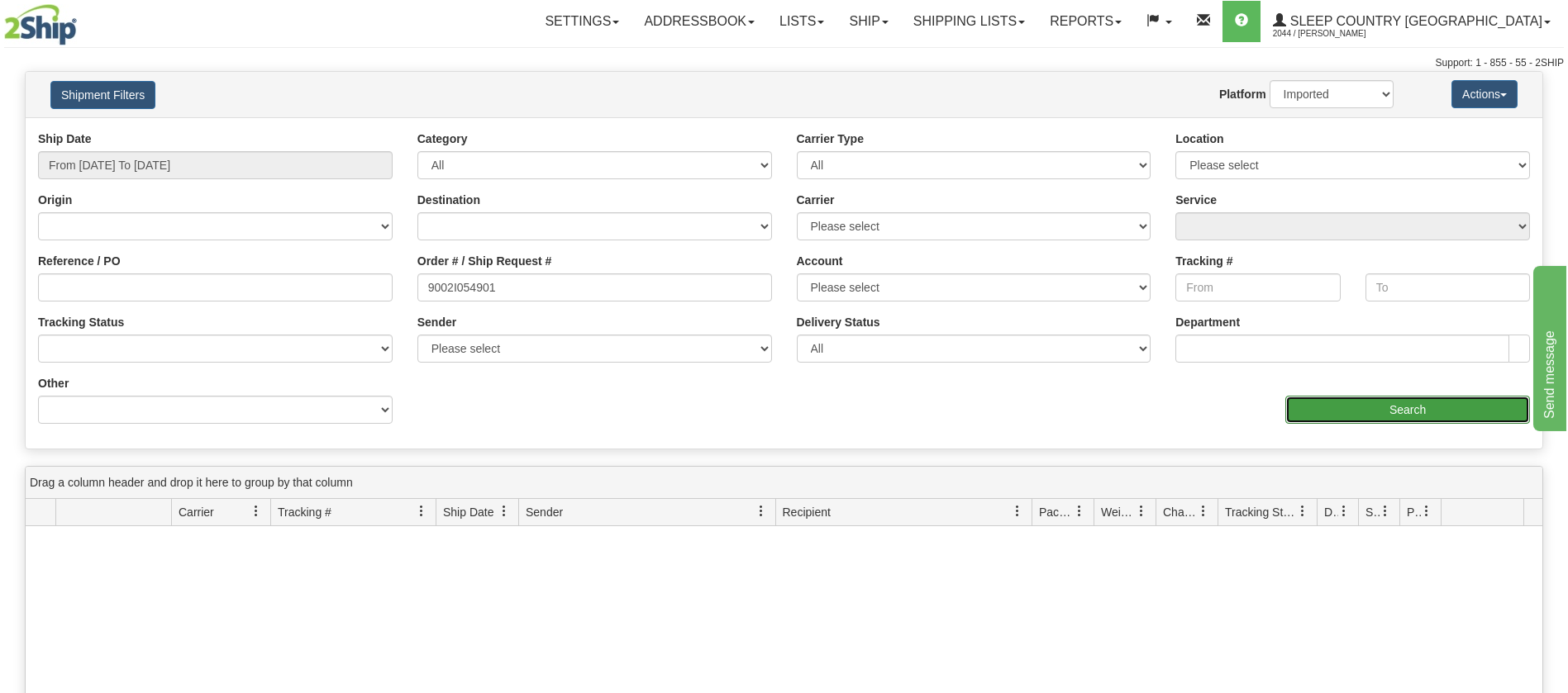
click at [1437, 407] on input "Search" at bounding box center [1407, 409] width 245 height 28
